Goal: Register for event/course

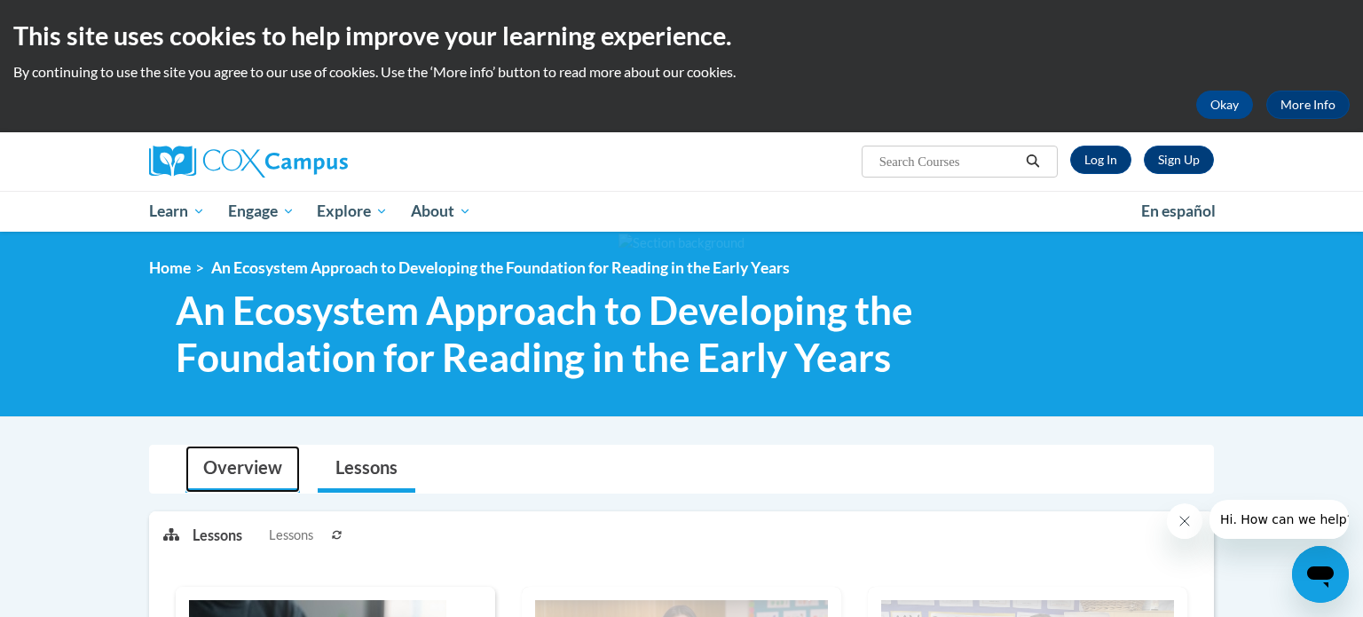
click at [236, 461] on link "Overview" at bounding box center [242, 468] width 114 height 47
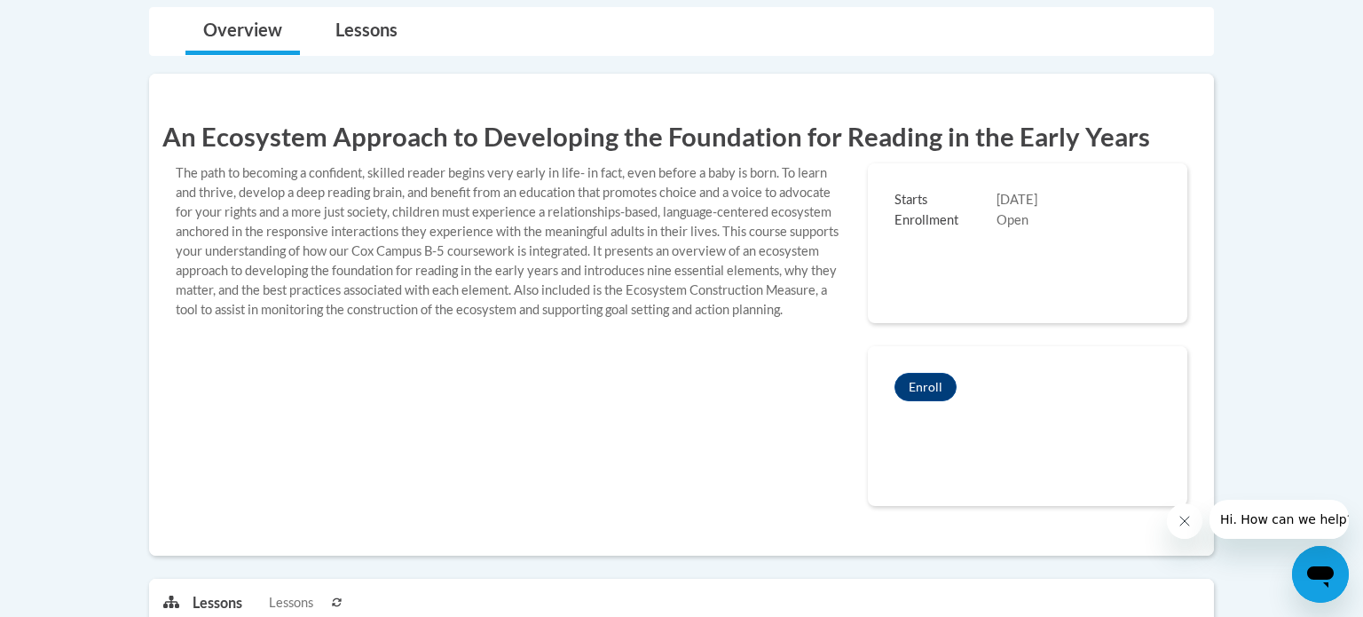
scroll to position [497, 0]
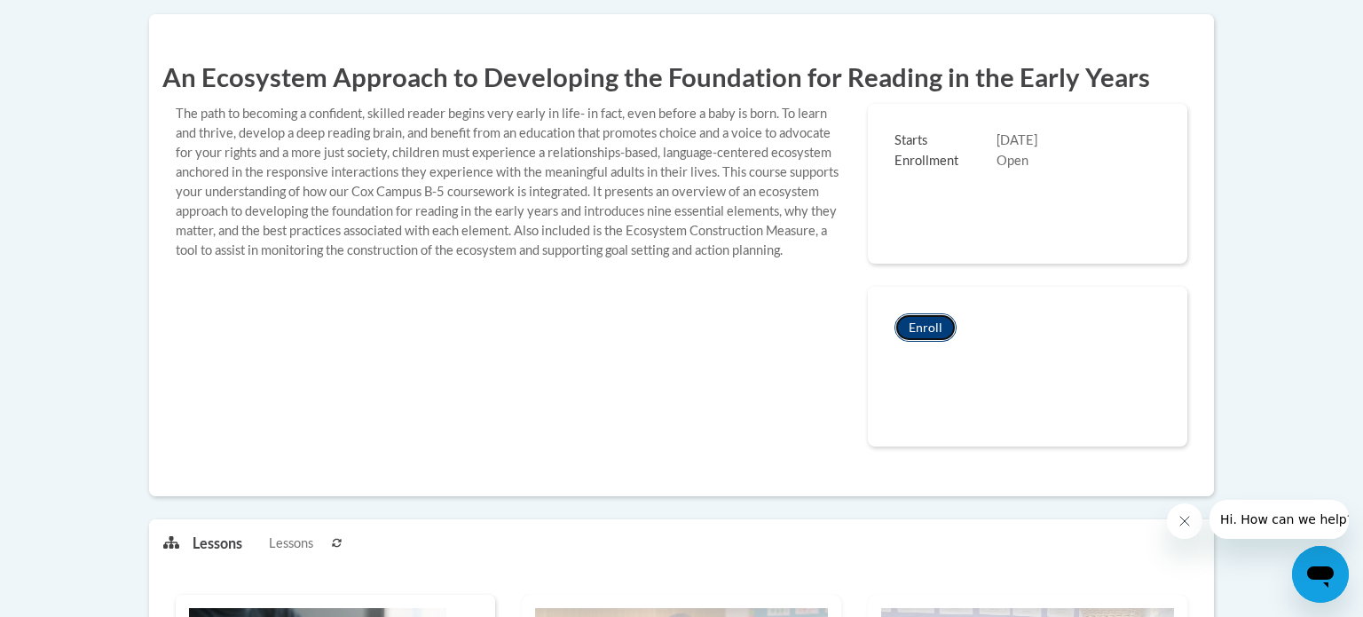
click at [941, 323] on button "Enroll" at bounding box center [925, 327] width 62 height 28
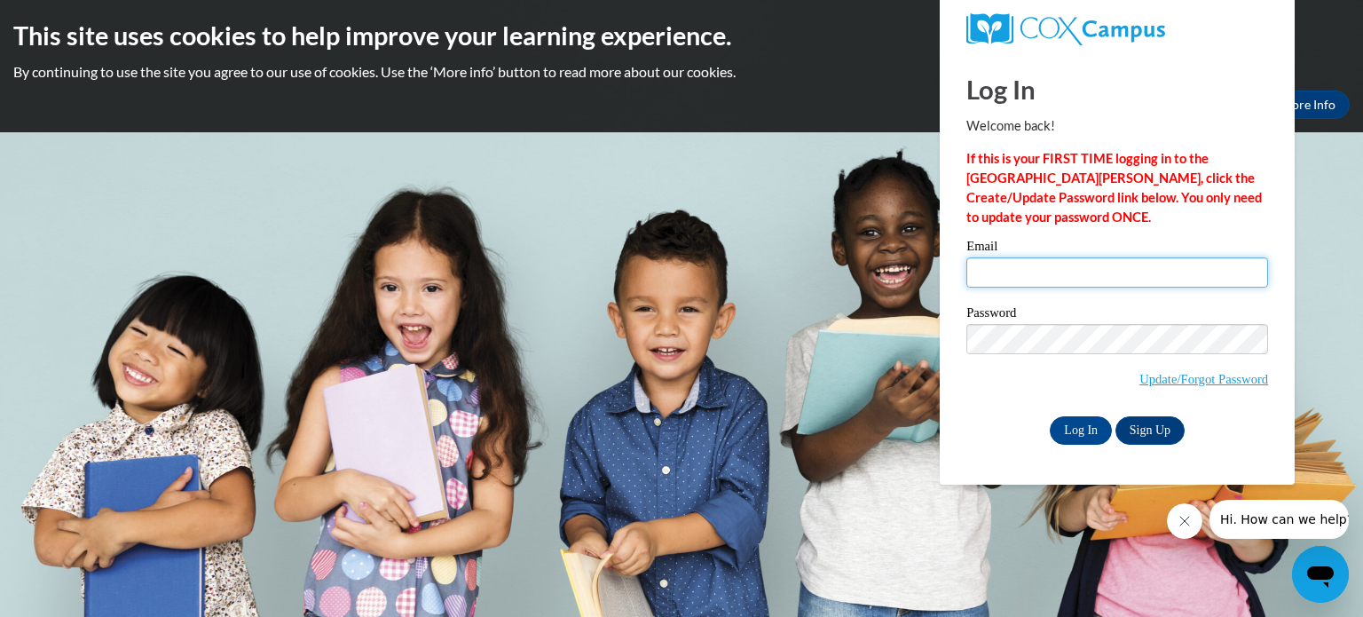
click at [1078, 268] on input "Email" at bounding box center [1117, 272] width 302 height 30
type input "bowlesd@gjps.org"
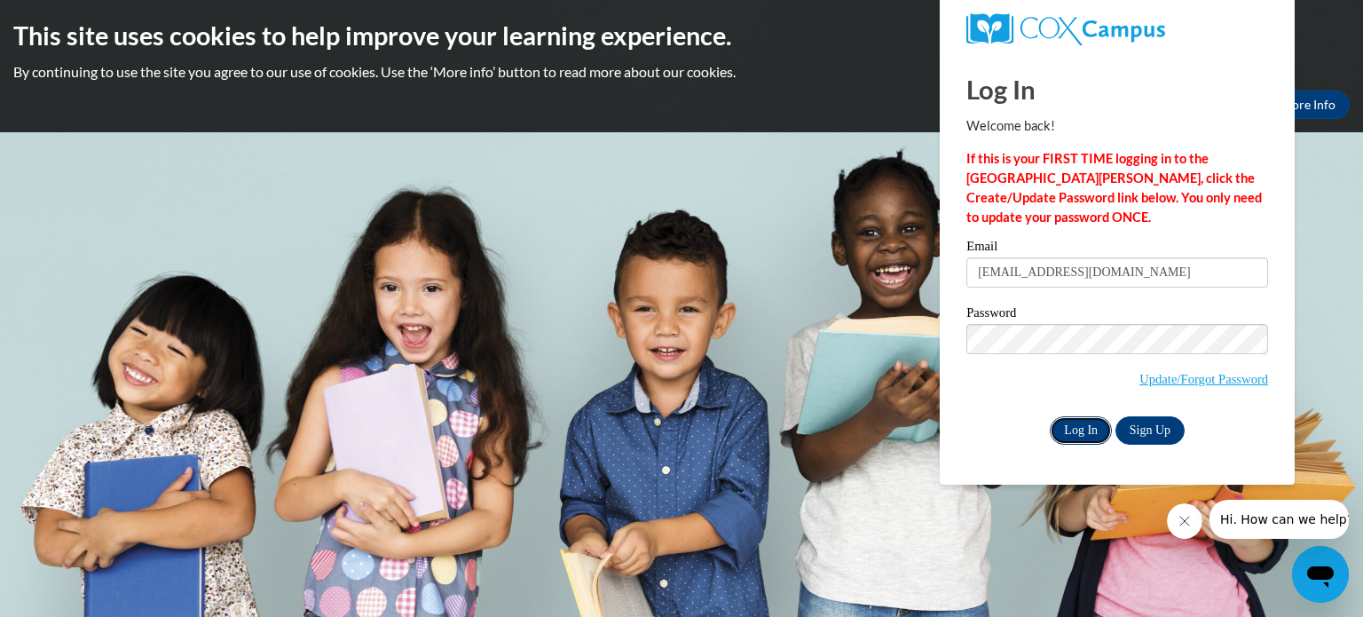
click at [1076, 437] on input "Log In" at bounding box center [1081, 430] width 62 height 28
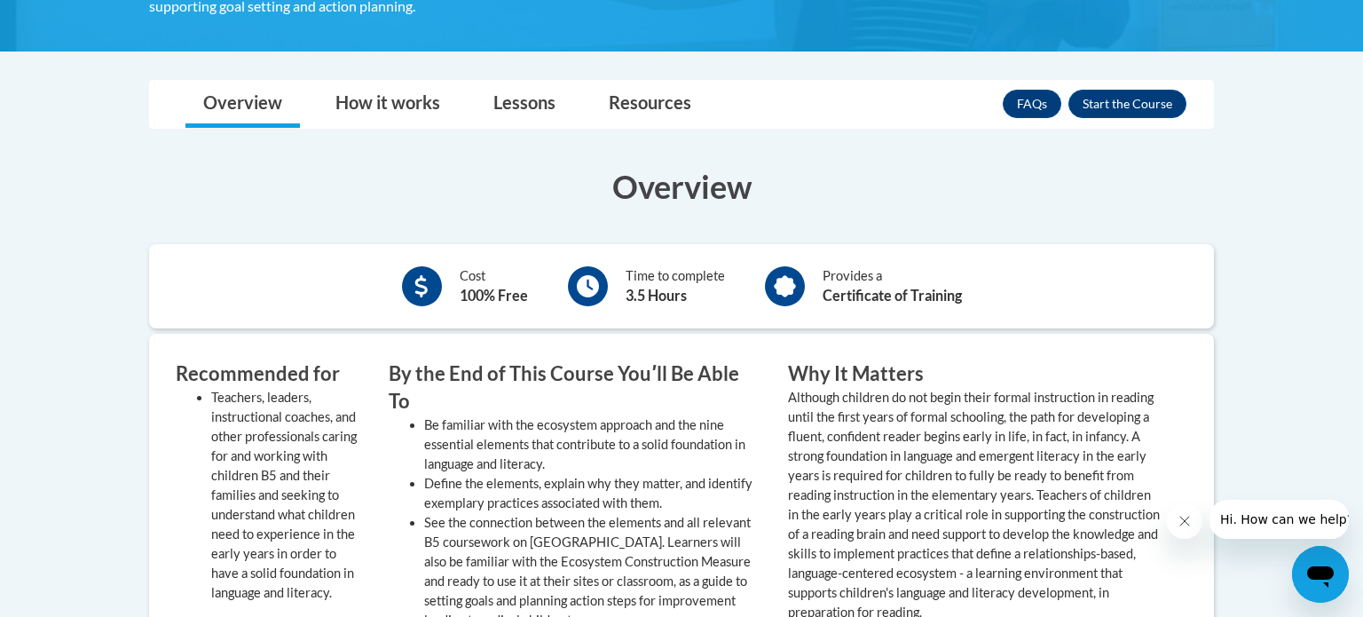
scroll to position [639, 0]
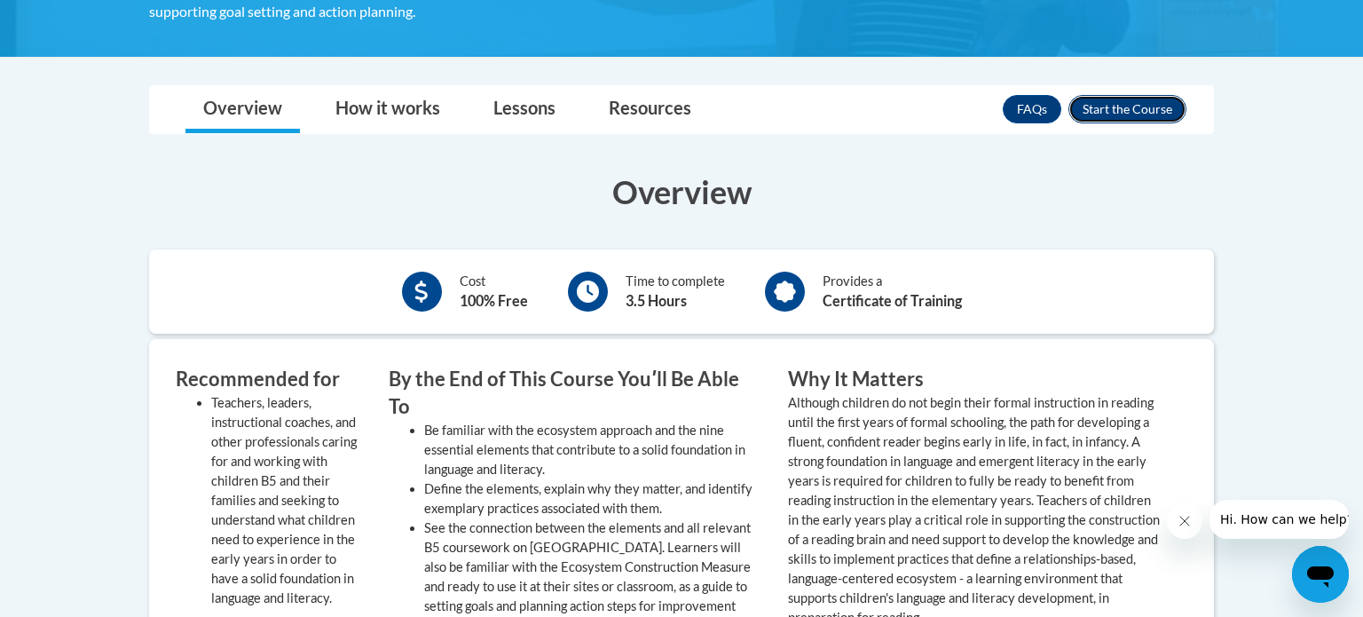
click at [1106, 105] on button "Enroll" at bounding box center [1127, 109] width 118 height 28
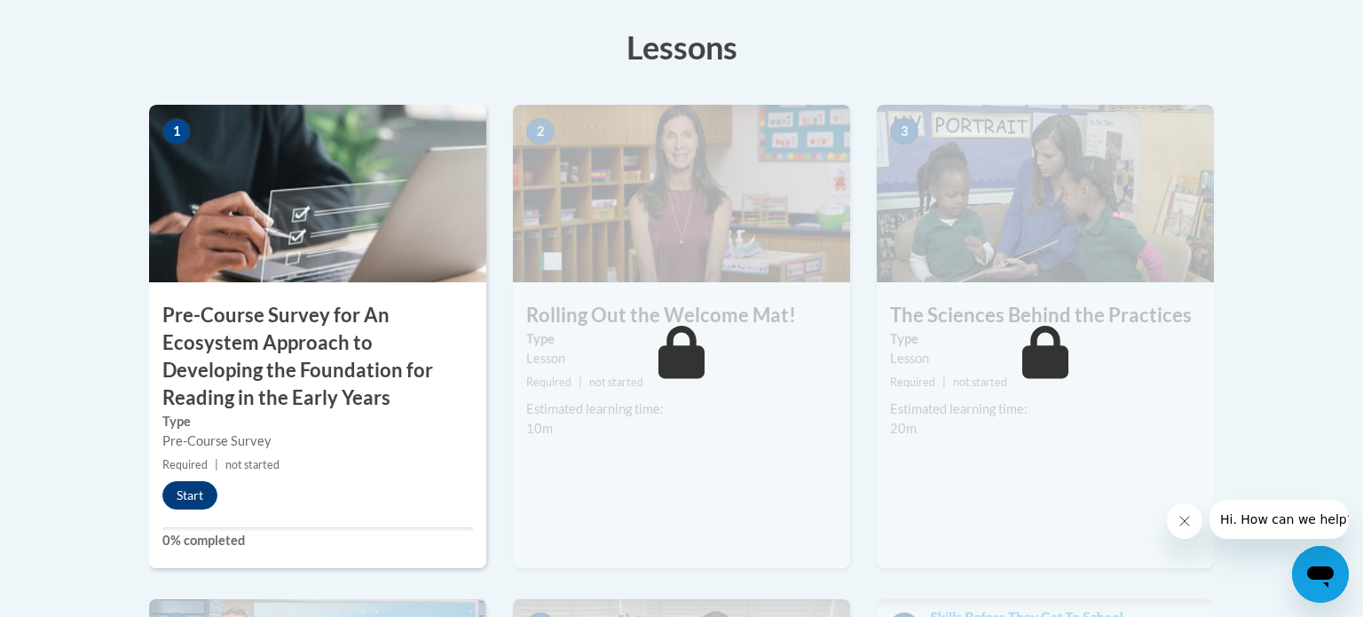
scroll to position [568, 0]
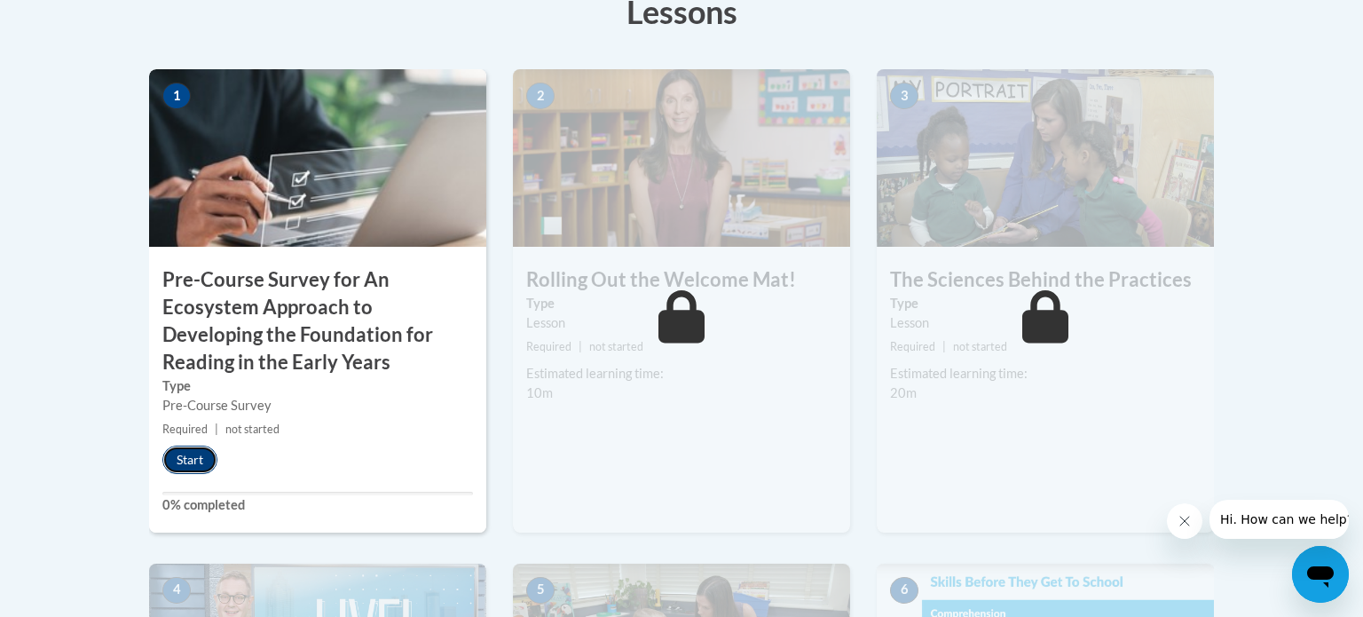
click at [200, 455] on button "Start" at bounding box center [189, 459] width 55 height 28
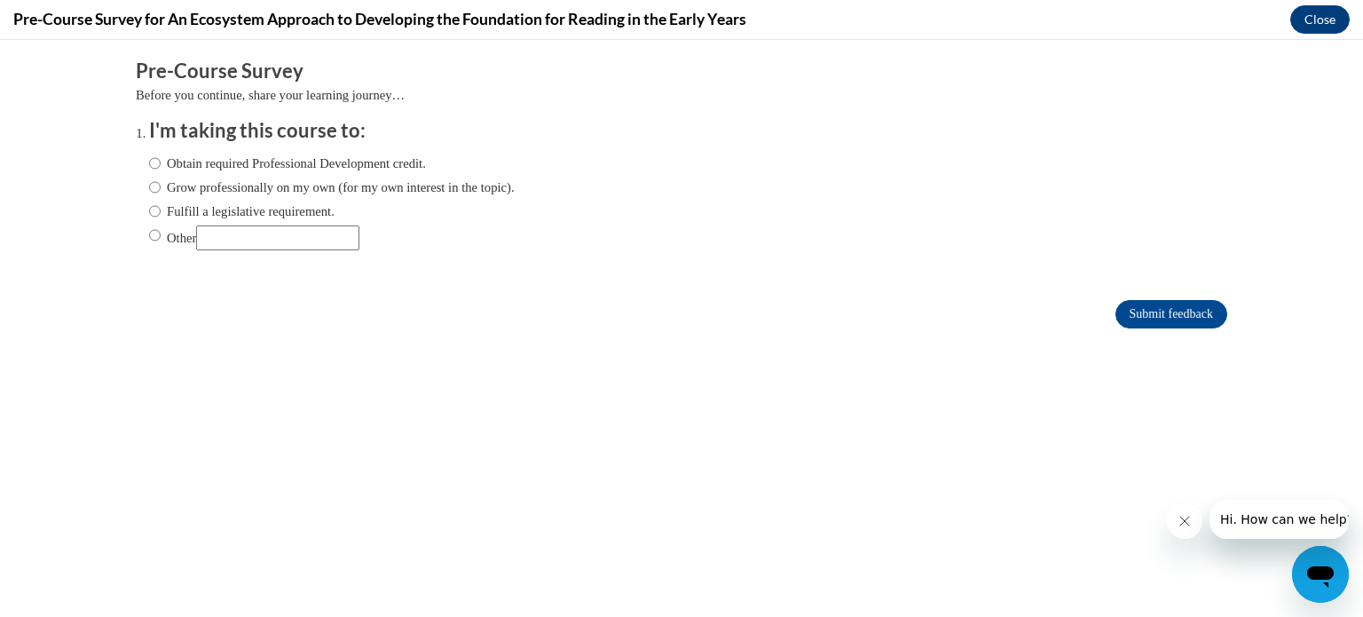
scroll to position [0, 0]
click at [152, 161] on input "Obtain required Professional Development credit." at bounding box center [155, 164] width 12 height 20
radio input "true"
click at [1127, 316] on input "Submit feedback" at bounding box center [1171, 314] width 112 height 28
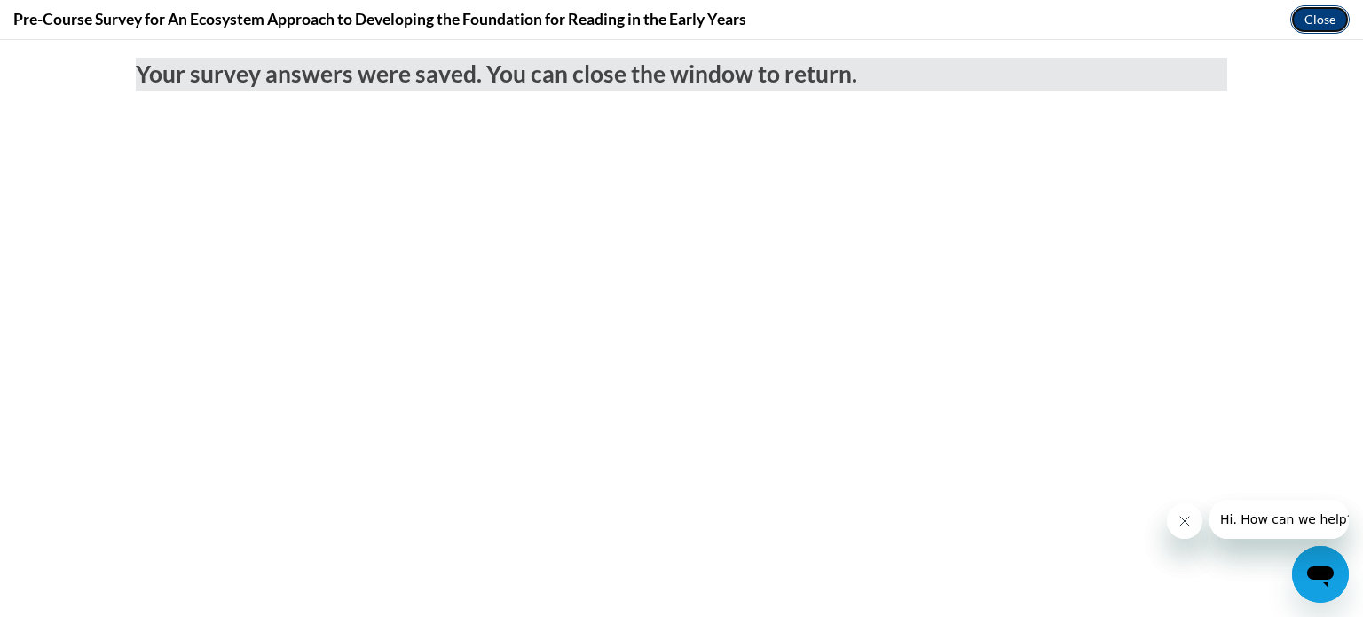
click at [1318, 20] on button "Close" at bounding box center [1319, 19] width 59 height 28
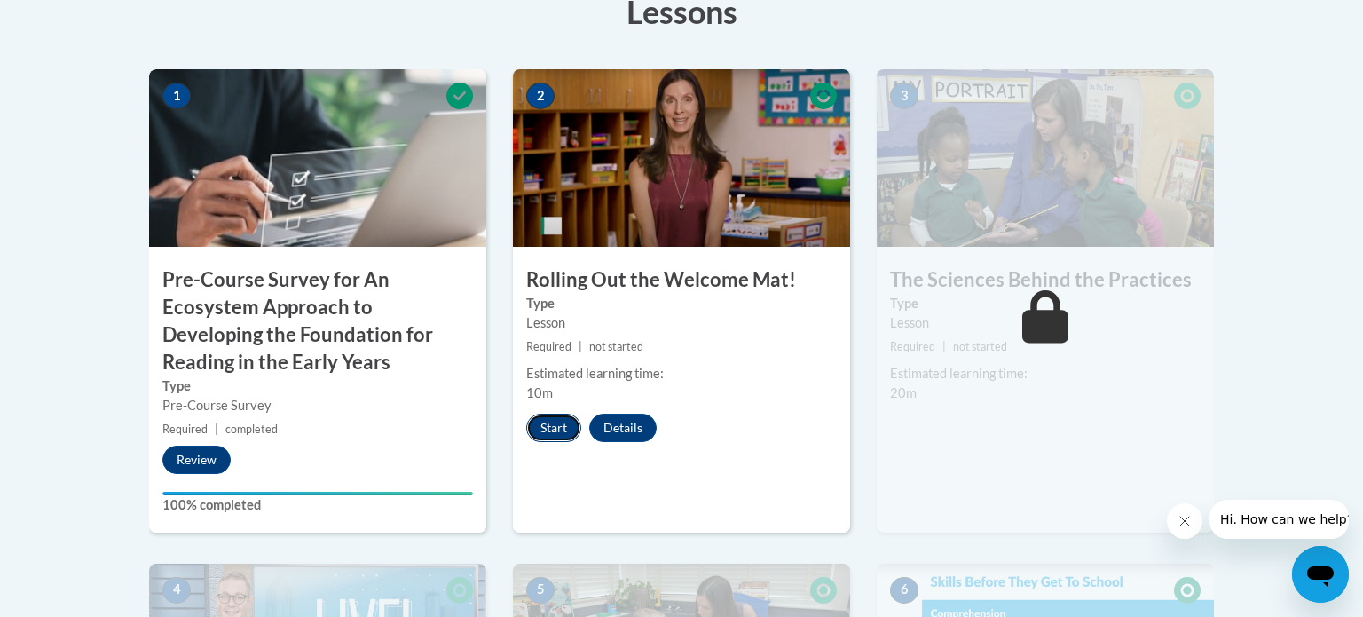
click at [555, 421] on button "Start" at bounding box center [553, 427] width 55 height 28
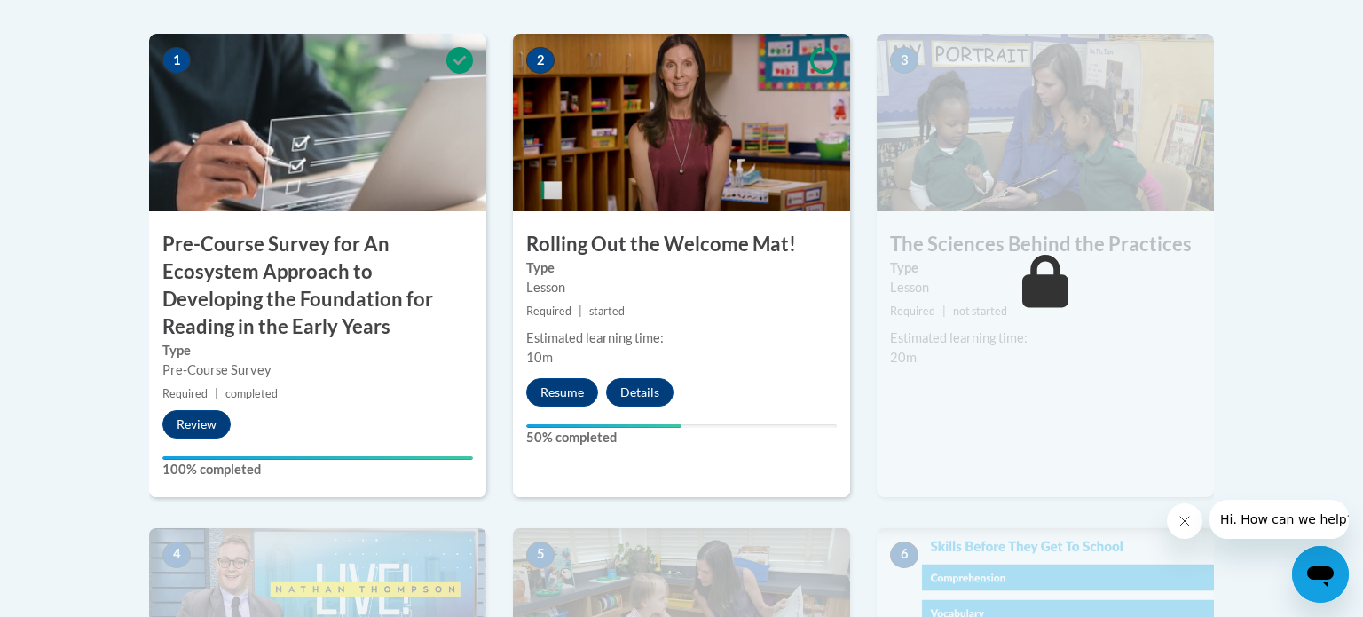
scroll to position [639, 0]
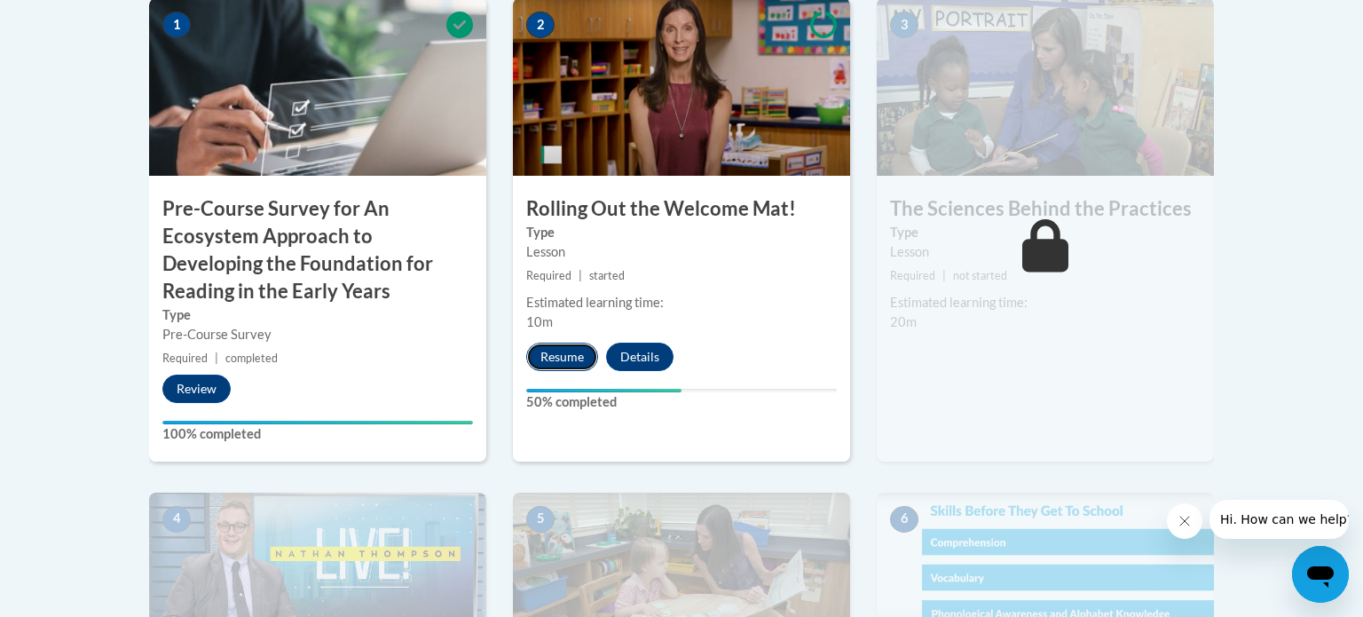
click at [550, 359] on button "Resume" at bounding box center [562, 357] width 72 height 28
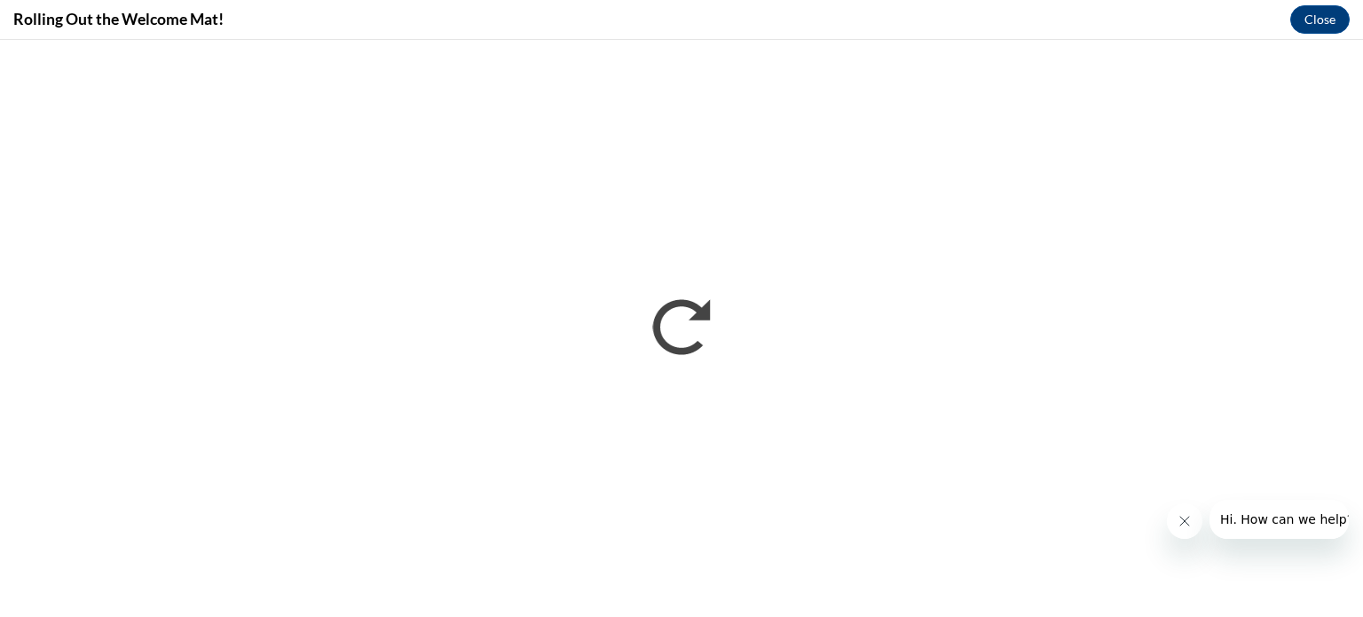
scroll to position [0, 0]
click at [1178, 524] on icon "Close message from company" at bounding box center [1184, 521] width 14 height 14
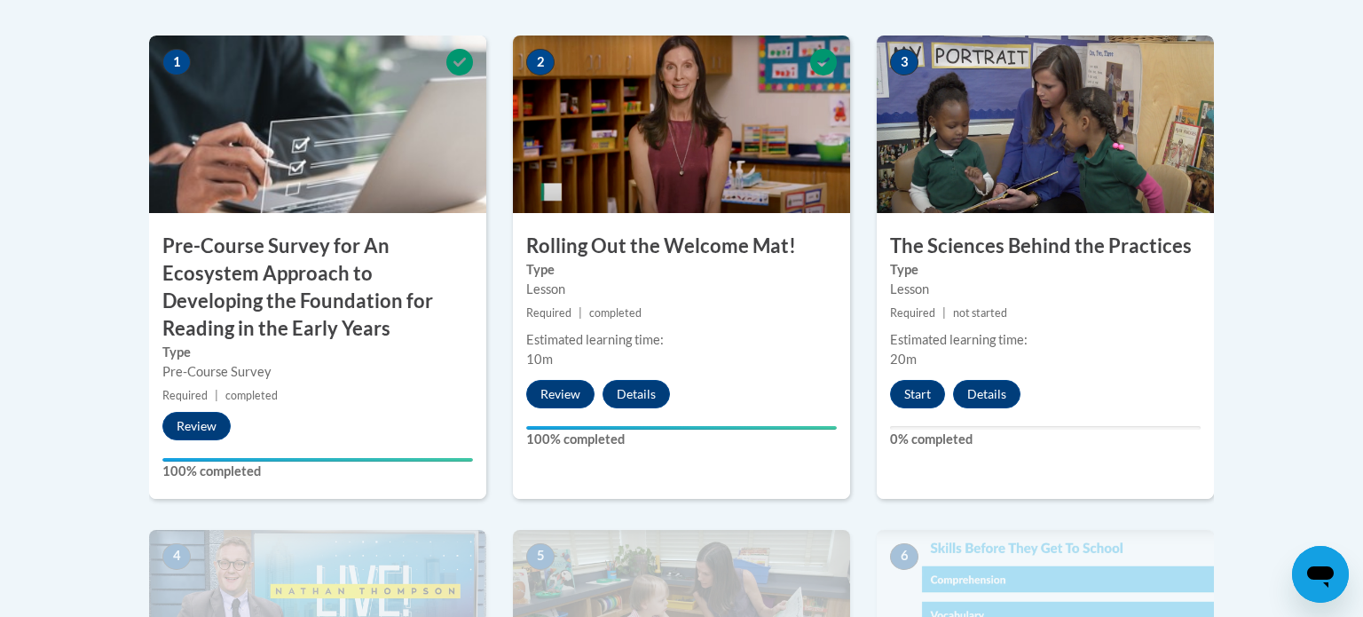
scroll to position [603, 0]
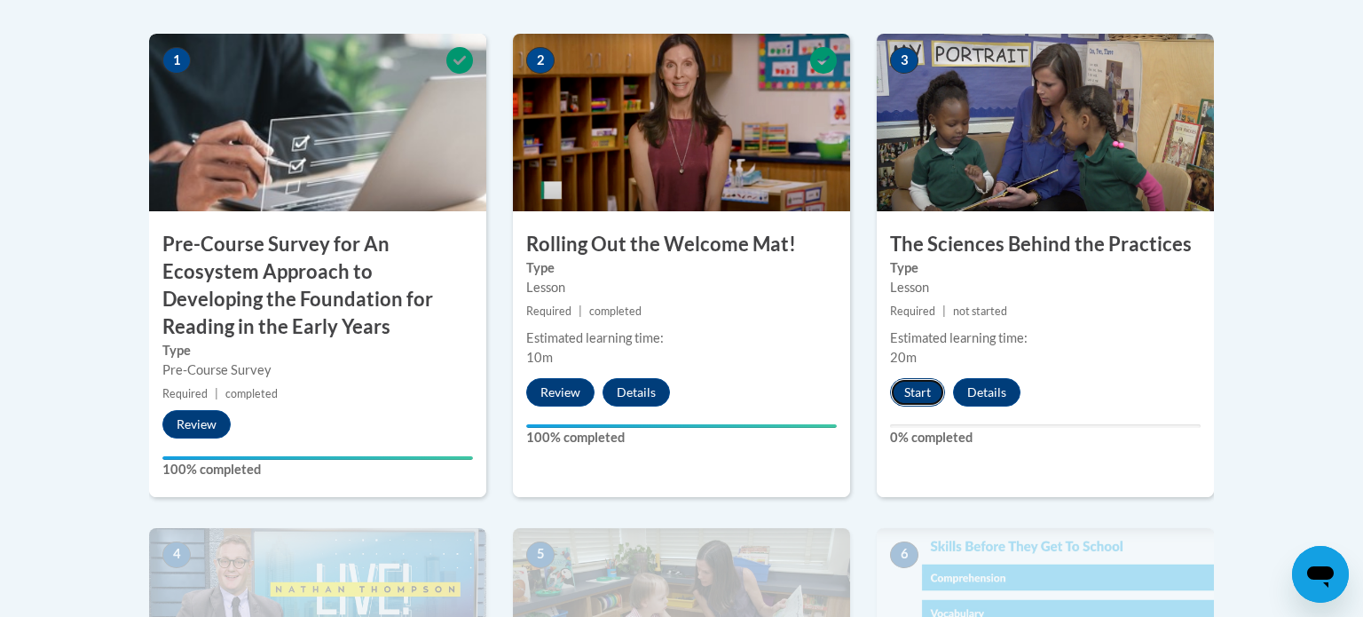
click at [928, 395] on button "Start" at bounding box center [917, 392] width 55 height 28
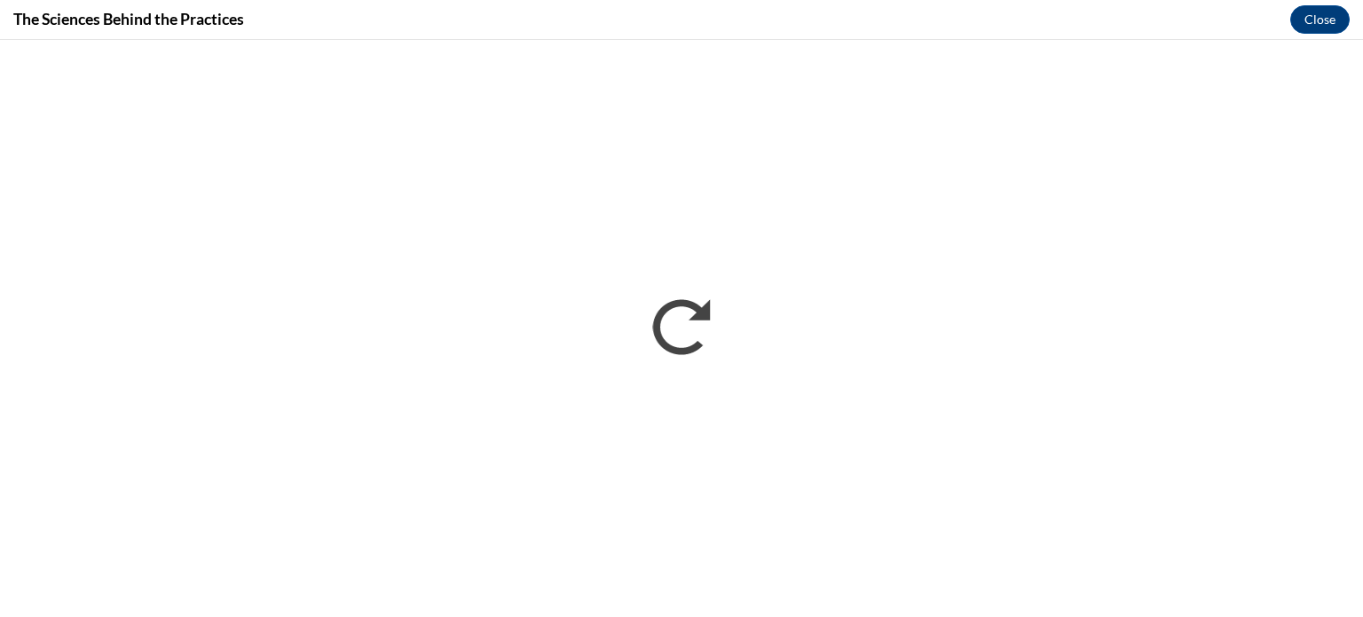
scroll to position [0, 0]
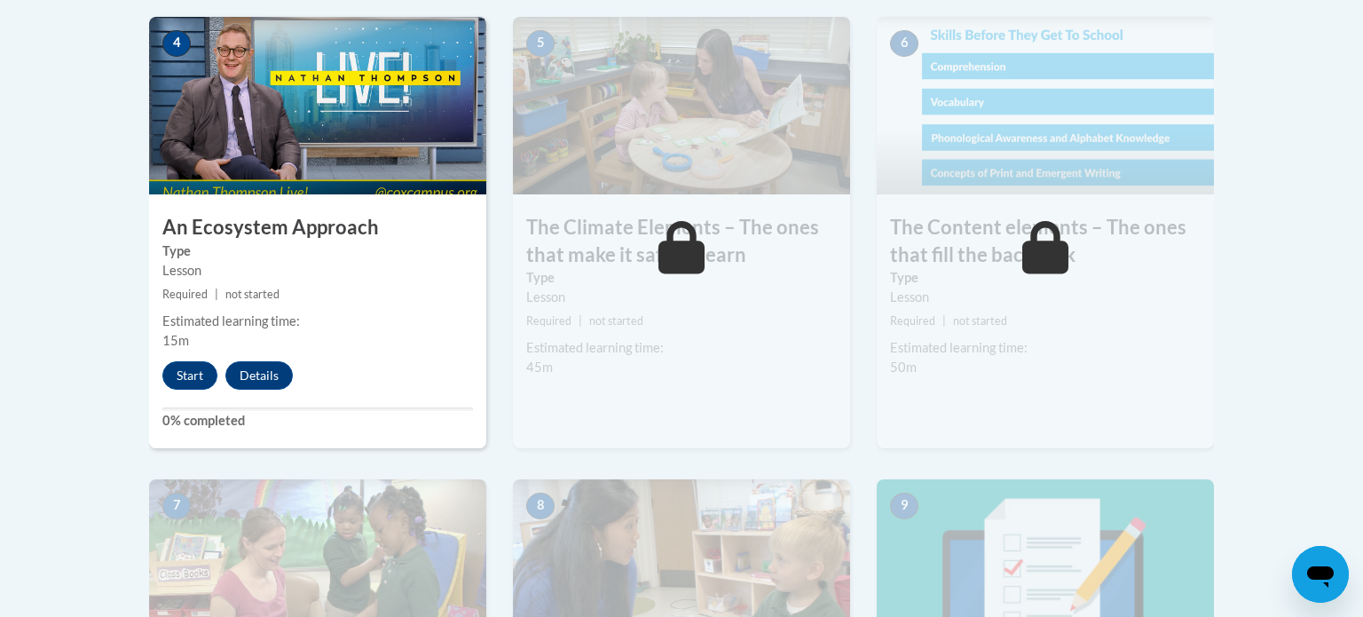
scroll to position [1136, 0]
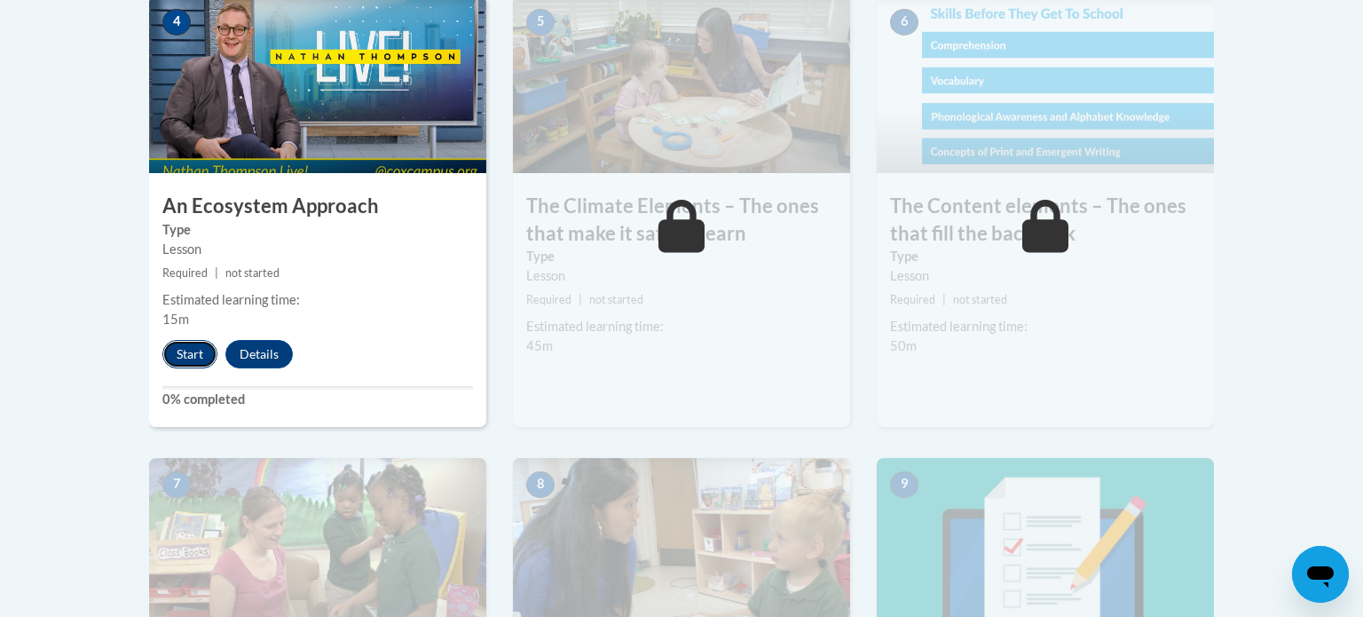
click at [190, 349] on button "Start" at bounding box center [189, 354] width 55 height 28
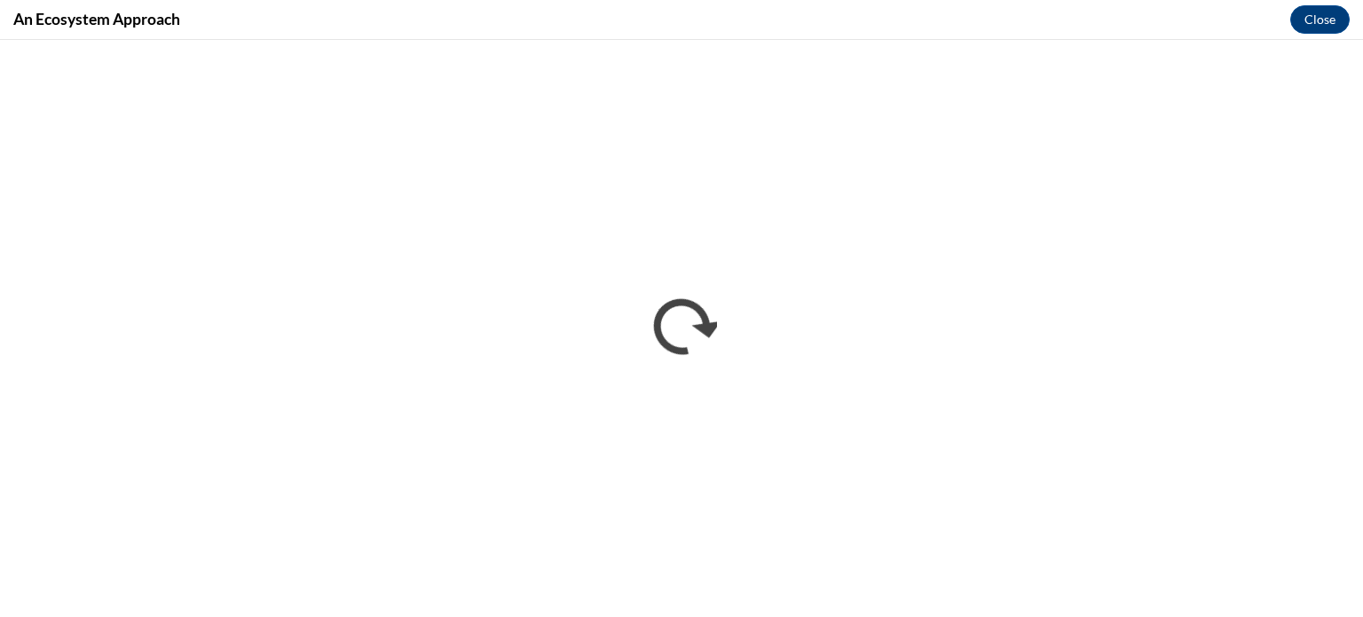
scroll to position [0, 0]
